Goal: Find specific page/section: Find specific page/section

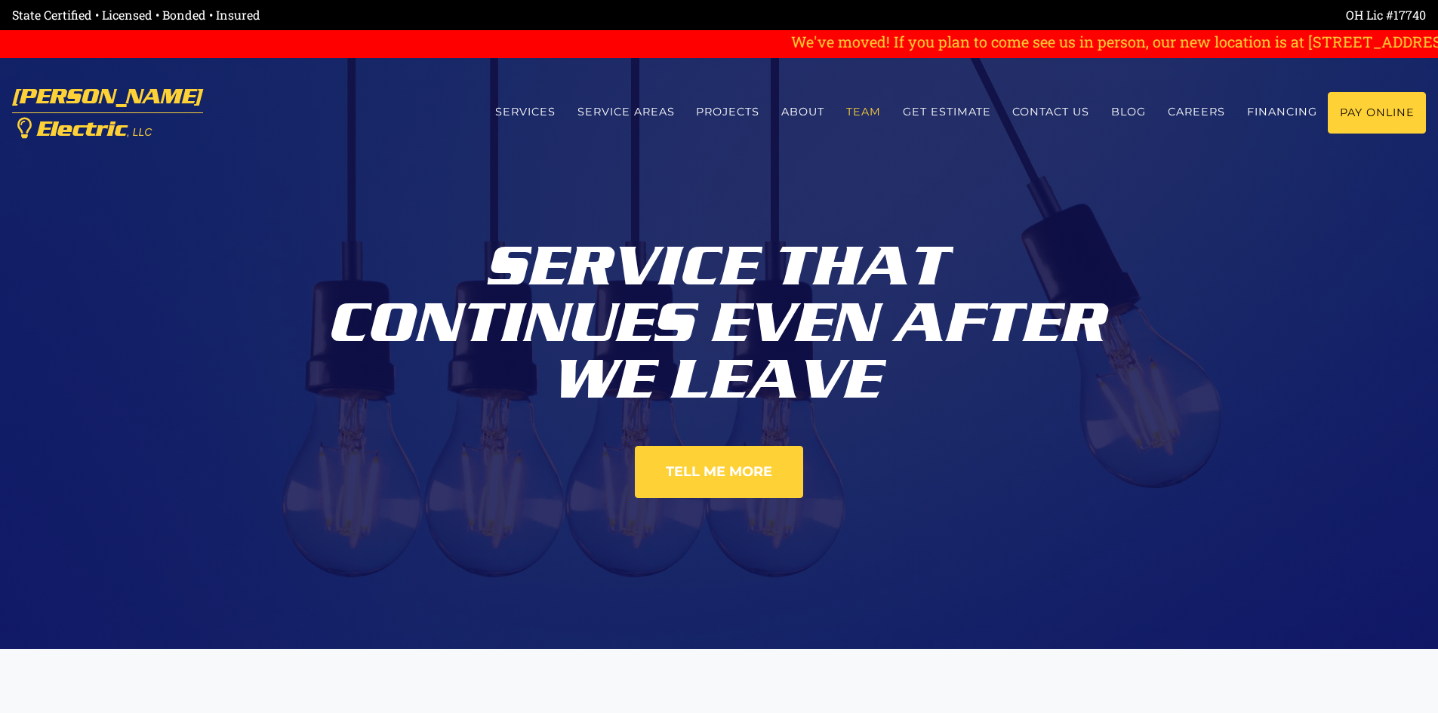
click at [859, 111] on link "Team" at bounding box center [864, 112] width 57 height 40
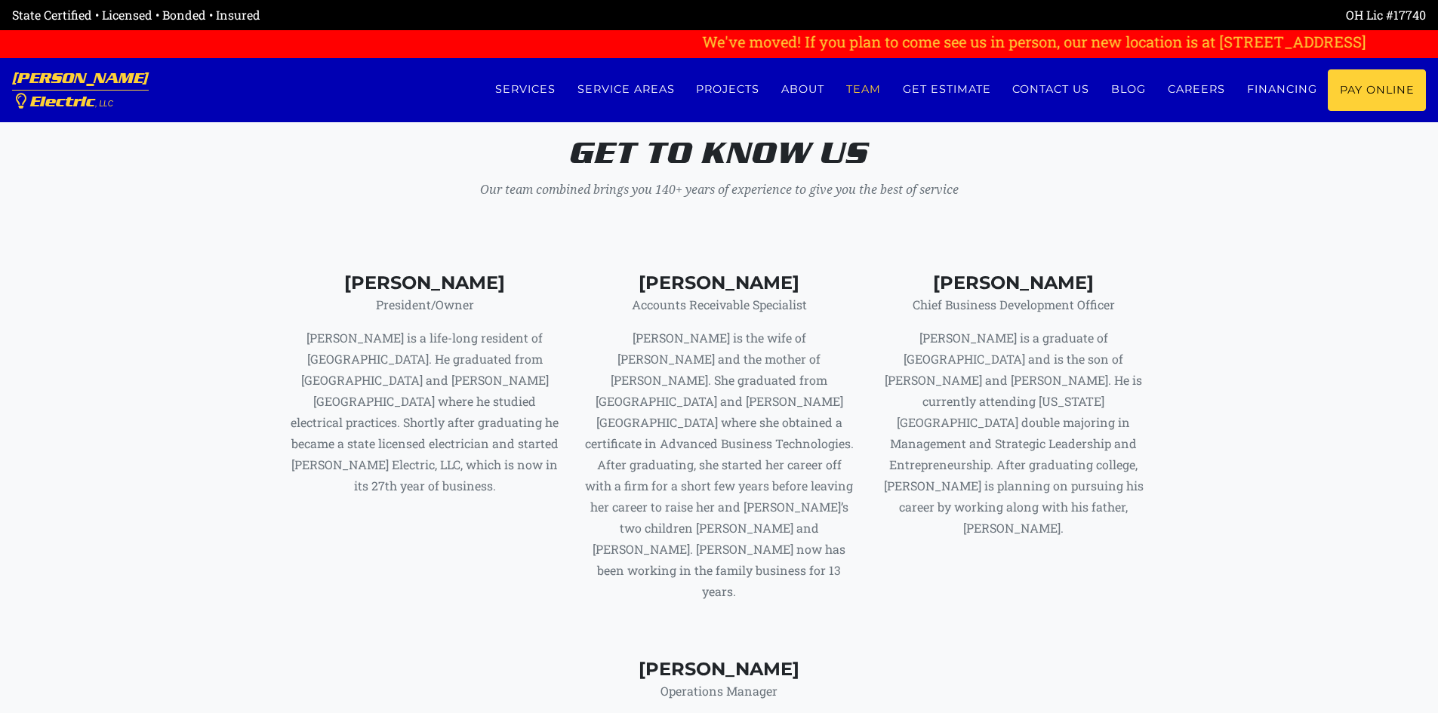
scroll to position [5707, 0]
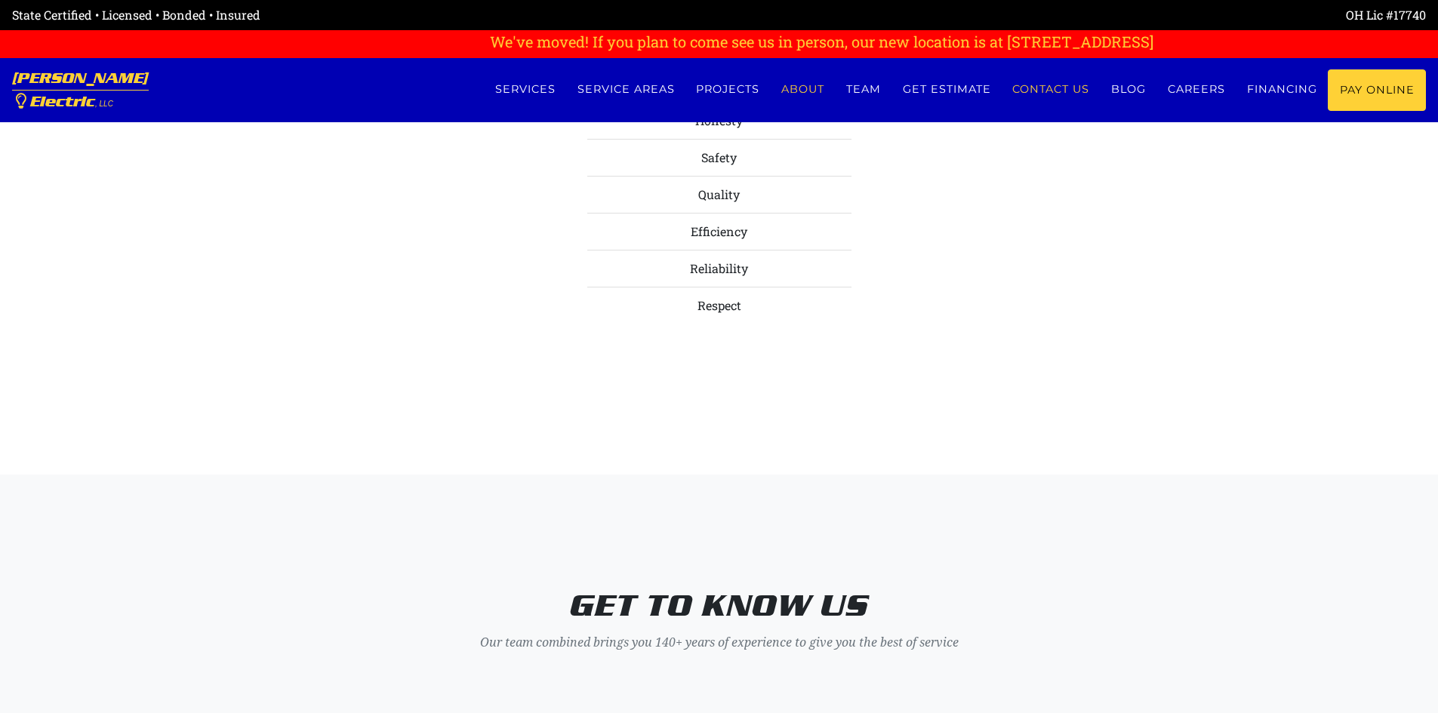
click at [1080, 85] on link "Contact us" at bounding box center [1051, 89] width 99 height 40
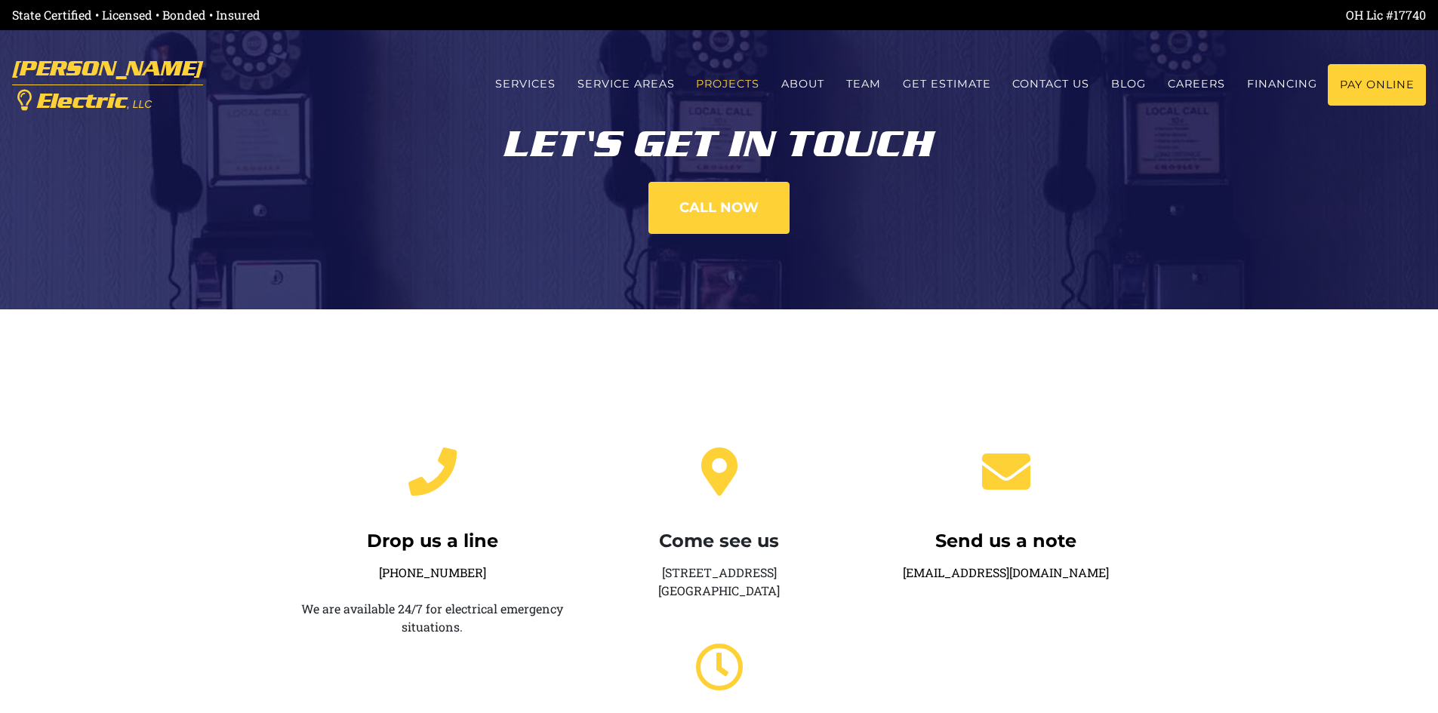
click at [734, 83] on link "Projects" at bounding box center [727, 84] width 85 height 40
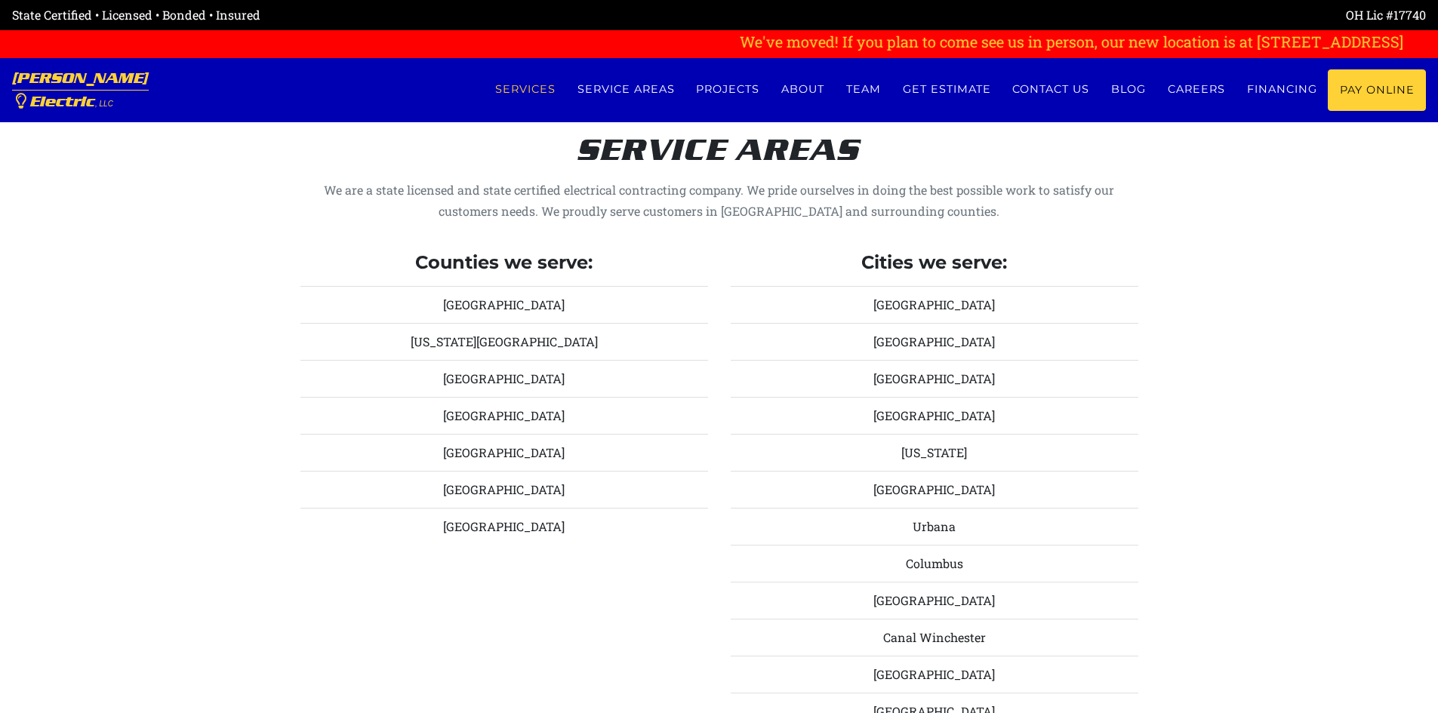
scroll to position [1595, 0]
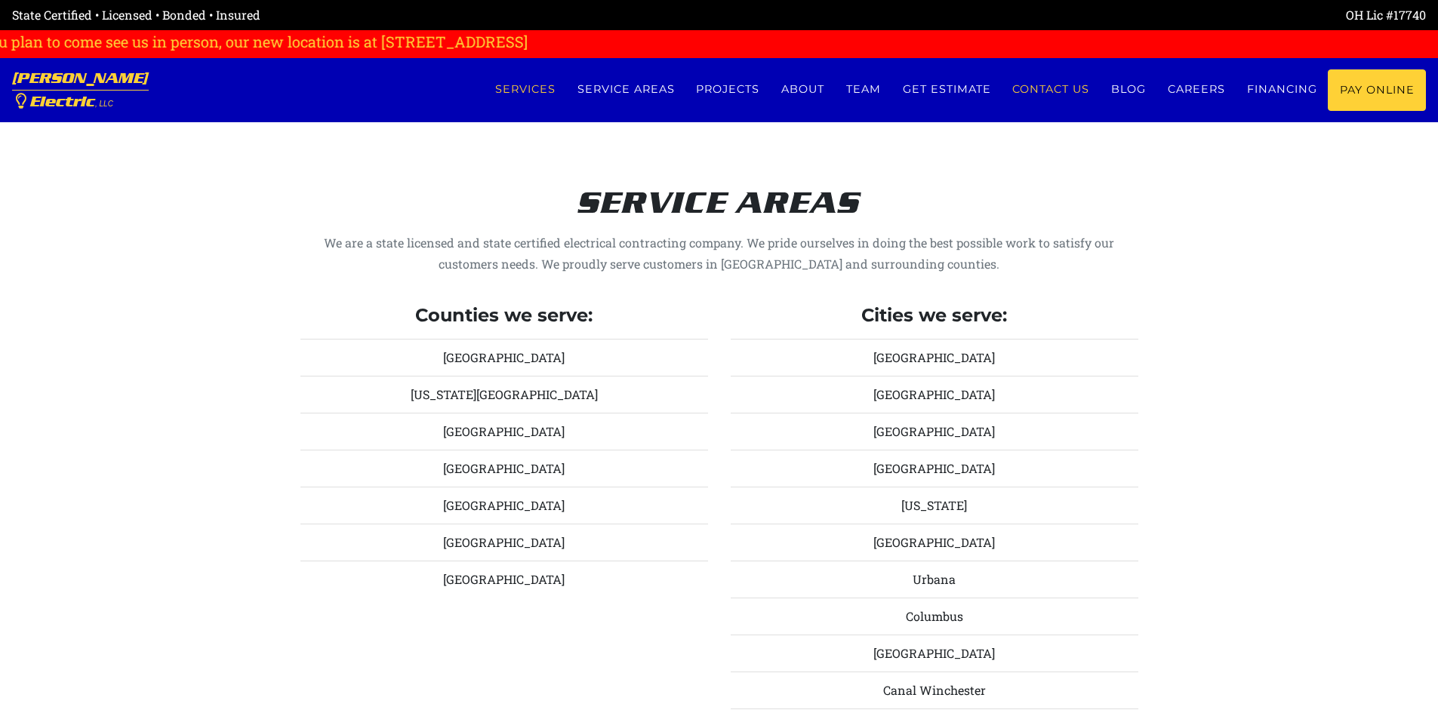
click at [1026, 85] on link "Contact us" at bounding box center [1051, 89] width 99 height 40
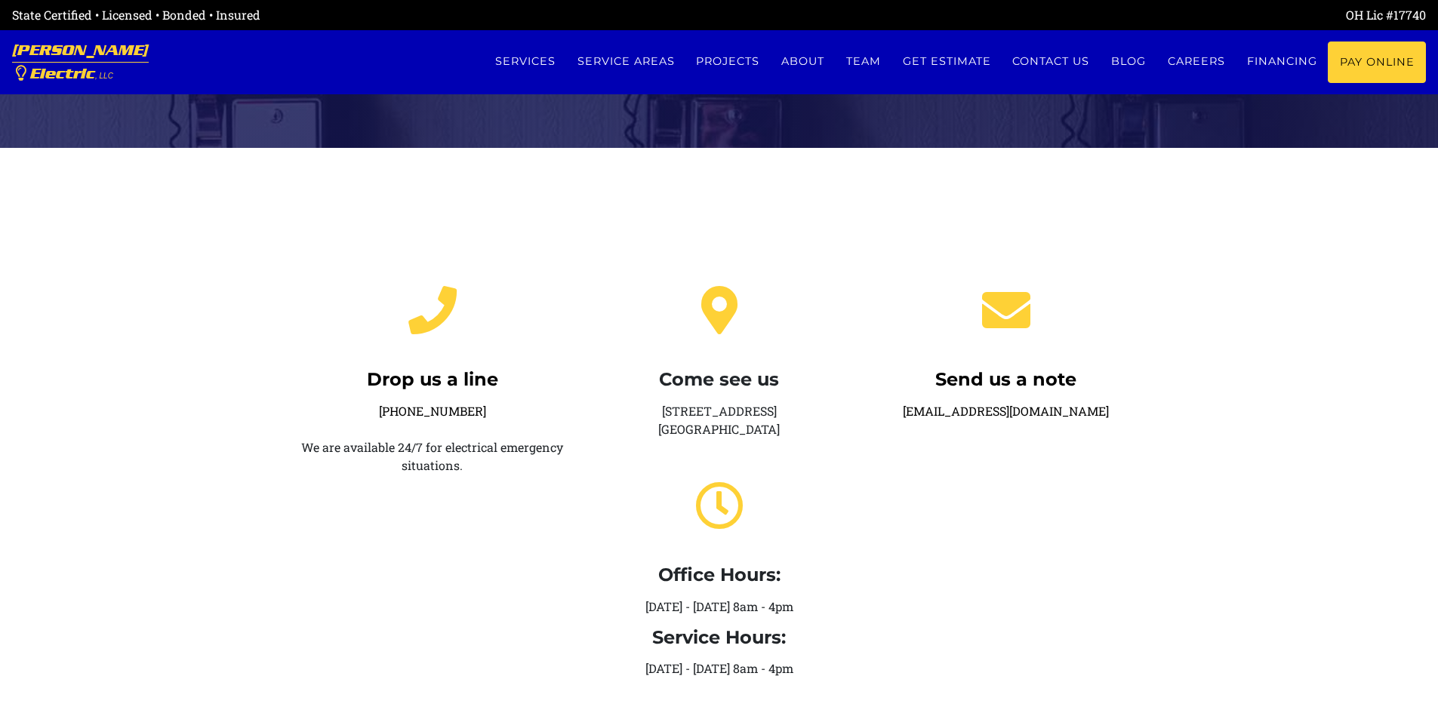
scroll to position [151, 0]
